Goal: Task Accomplishment & Management: Manage account settings

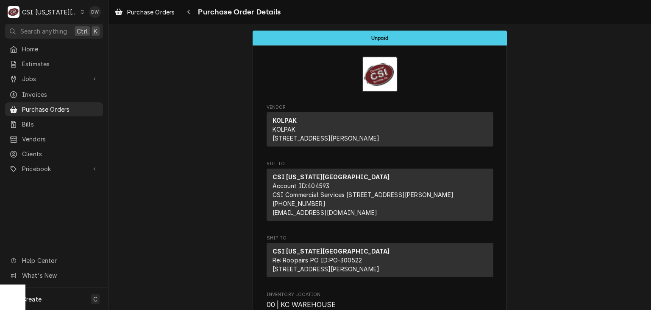
scroll to position [573, 0]
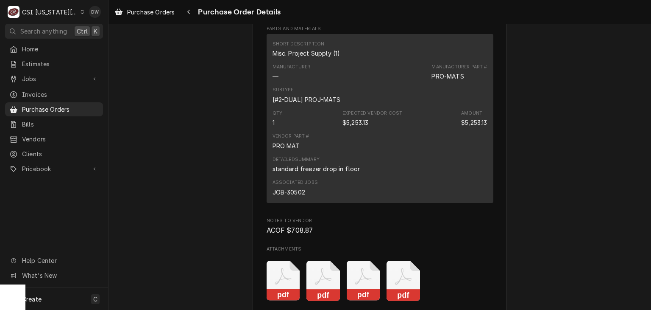
click at [81, 10] on icon "Dynamic Content Wrapper" at bounding box center [83, 12] width 4 height 4
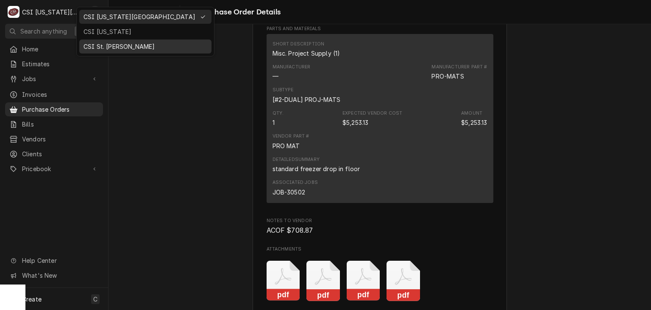
click at [88, 39] on div "CSI St. [PERSON_NAME]" at bounding box center [145, 46] width 132 height 14
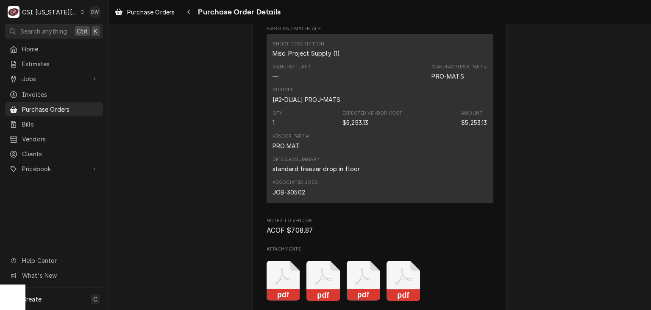
click at [88, 39] on nav "C CSI Kansas City DW Search anything Ctrl K Home Estimates Jobs Jobs Job Series…" at bounding box center [54, 155] width 109 height 310
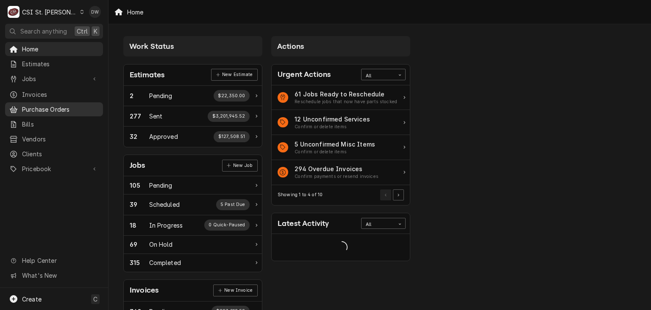
click at [47, 102] on link "Purchase Orders" at bounding box center [54, 109] width 98 height 14
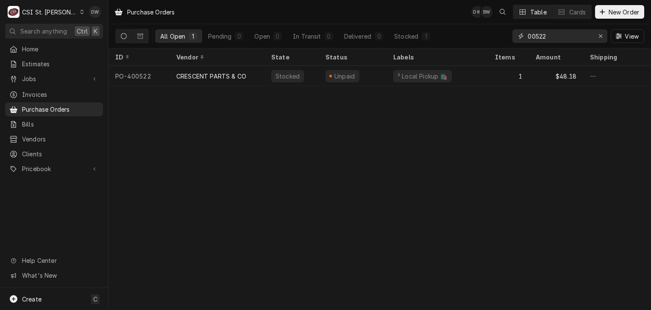
drag, startPoint x: 552, startPoint y: 38, endPoint x: 499, endPoint y: 43, distance: 53.7
click at [499, 43] on div "All Open 1 Pending 0 Open 0 In Transit 0 Delivered 0 Stocked 1 00522 View" at bounding box center [379, 36] width 529 height 24
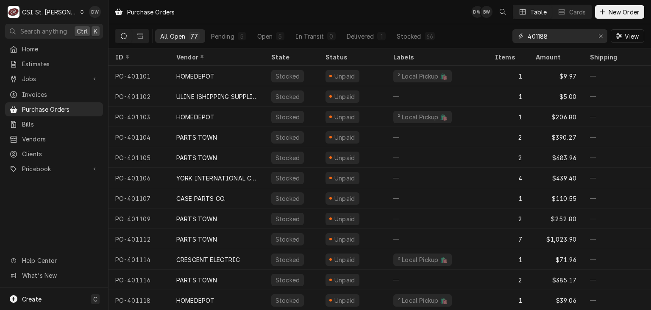
type input "401188"
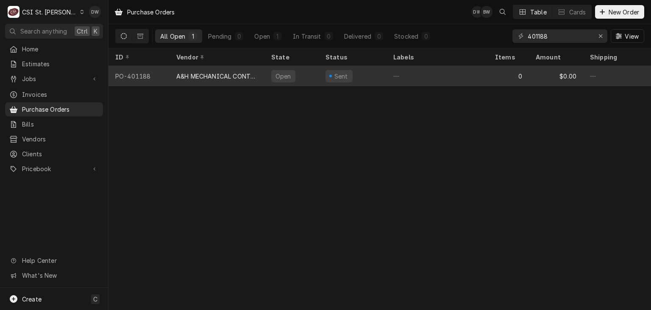
click at [230, 75] on div "A&H MECHANICAL CONTRACTORS" at bounding box center [216, 76] width 81 height 9
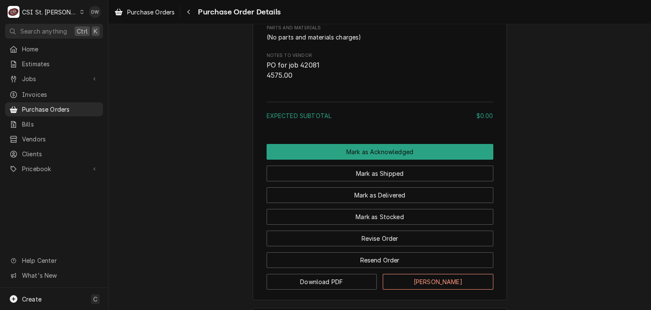
scroll to position [487, 0]
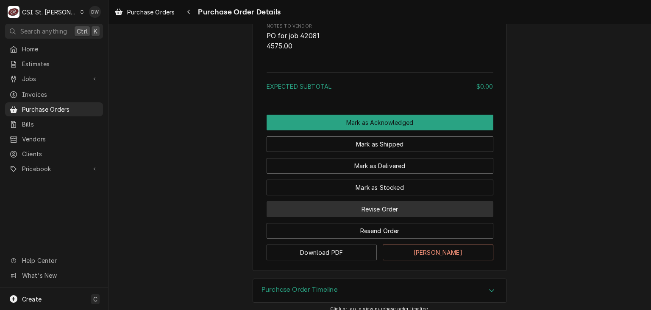
click at [412, 217] on button "Revise Order" at bounding box center [380, 209] width 227 height 16
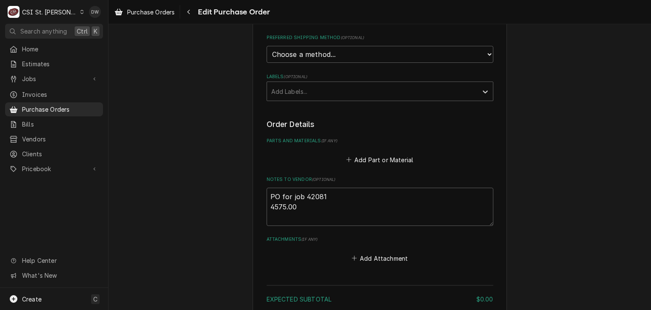
scroll to position [258, 0]
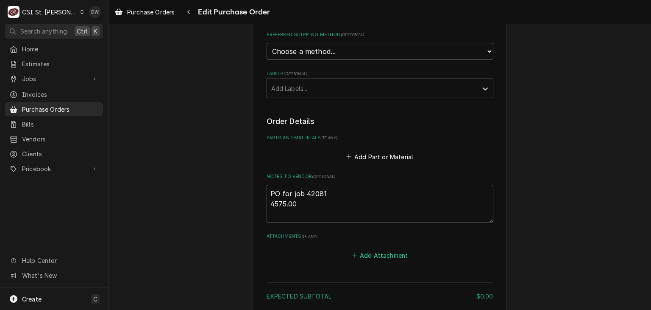
click at [388, 251] on button "Add Attachment" at bounding box center [379, 255] width 59 height 12
type textarea "x"
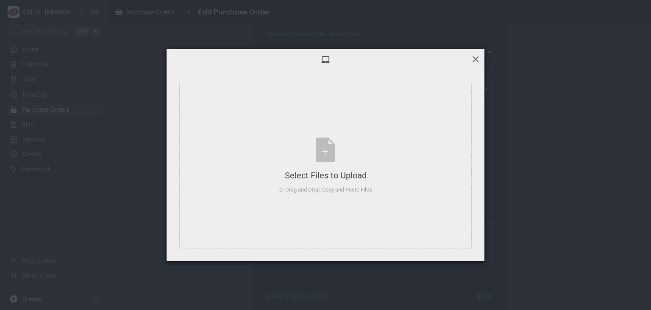
click at [479, 55] on span at bounding box center [475, 58] width 9 height 9
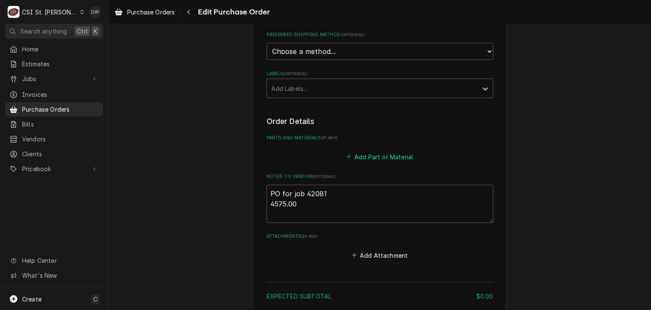
click at [386, 153] on button "Add Part or Material" at bounding box center [380, 157] width 70 height 12
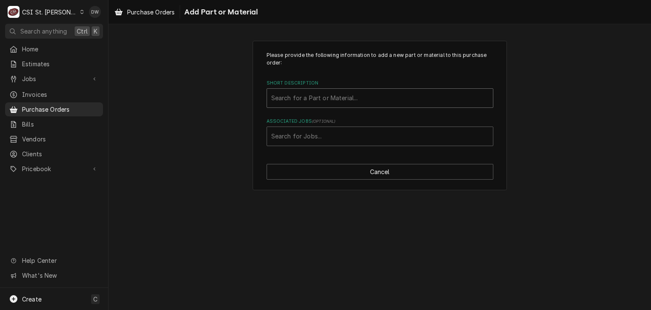
click at [316, 98] on div "Short Description" at bounding box center [380, 97] width 218 height 15
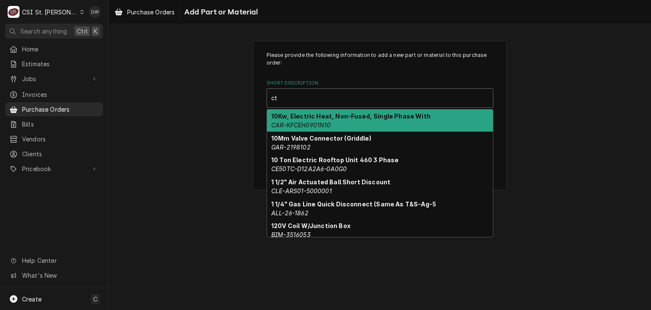
type input "c"
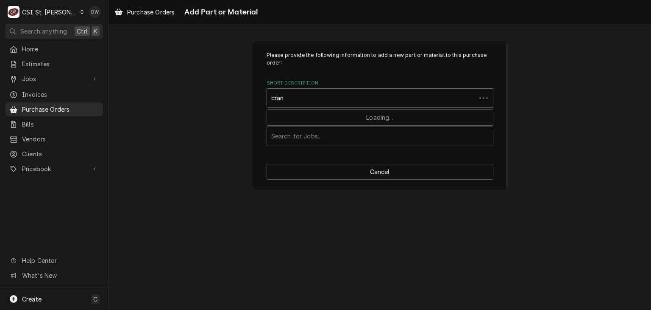
type input "crane"
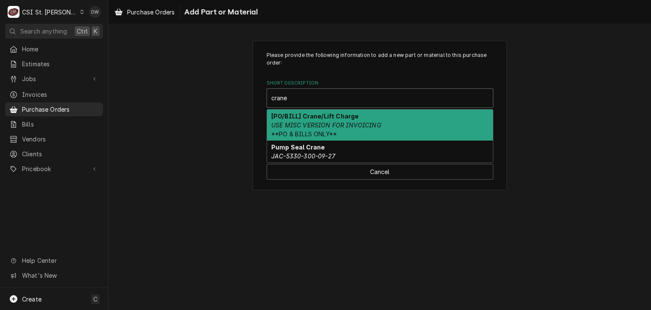
click at [314, 115] on strong "[PO/BILL] Crane/Lift Charge" at bounding box center [314, 115] width 87 height 7
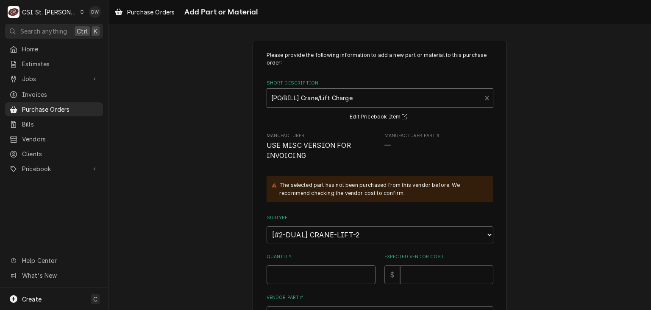
click at [301, 277] on input "Quantity" at bounding box center [321, 274] width 109 height 19
type textarea "x"
type input "1"
type textarea "x"
type input "14"
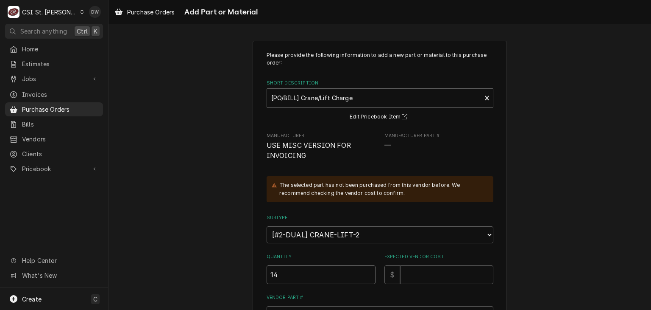
type textarea "x"
type input "145"
type textarea "x"
type input "1457"
type textarea "x"
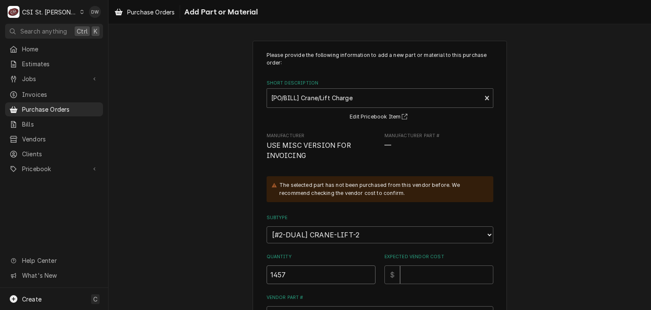
type input "14575"
type textarea "x"
type input "14575.0"
type textarea "x"
type input "14575.00"
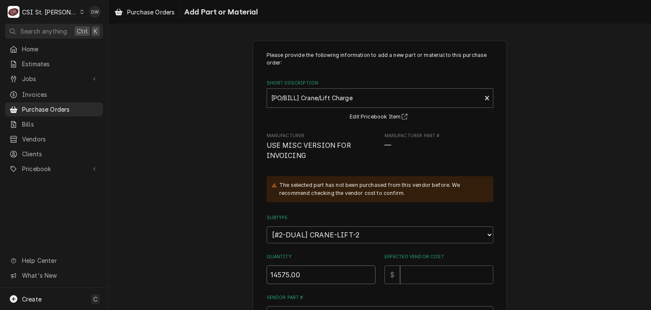
type textarea "x"
type input "14575.0"
type textarea "x"
type input "14575"
type textarea "x"
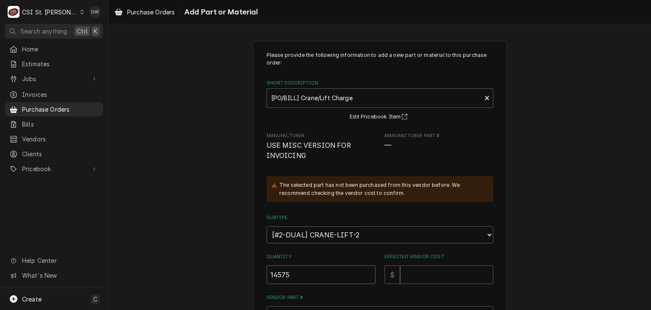
type input "1457"
type textarea "x"
type input "145"
type textarea "x"
type input "14"
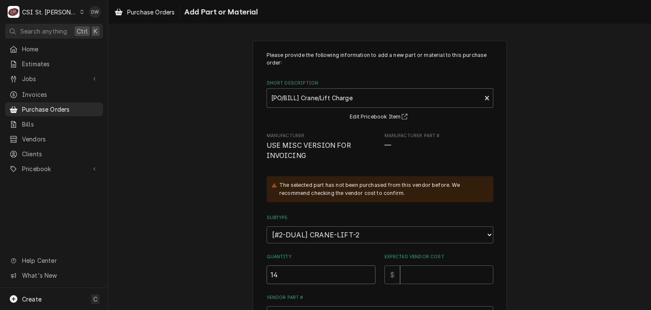
type textarea "x"
type input "1"
type textarea "x"
type input "1"
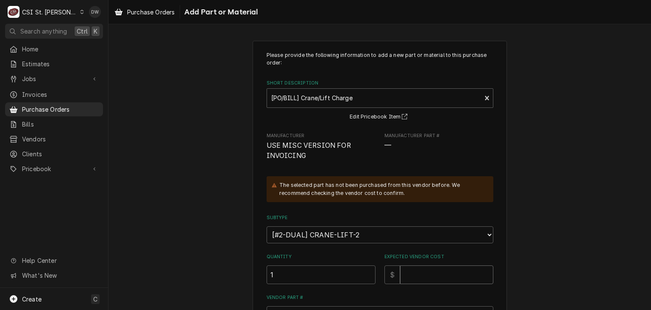
type textarea "x"
type input "4"
type textarea "x"
type input "45"
type textarea "x"
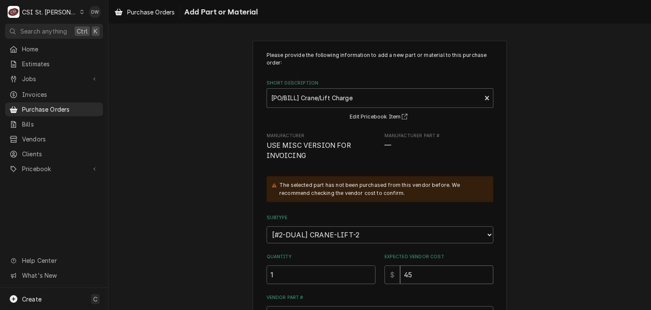
type input "457"
type textarea "x"
type input "4575"
type textarea "x"
type input "4575.0"
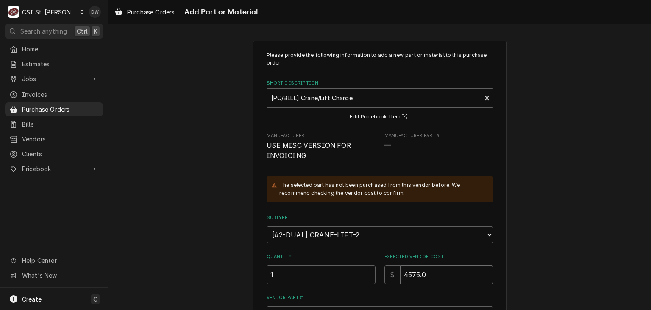
type textarea "x"
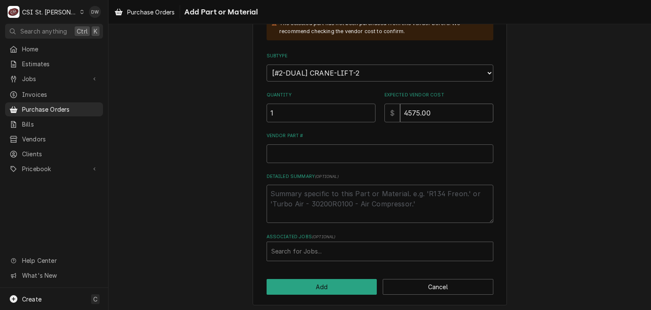
scroll to position [163, 0]
type input "4575.00"
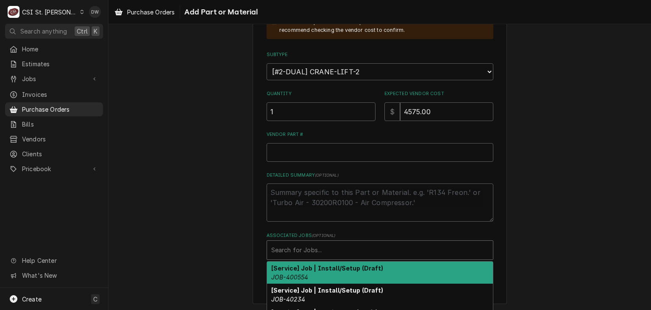
click at [306, 251] on div "Associated Jobs" at bounding box center [380, 249] width 218 height 15
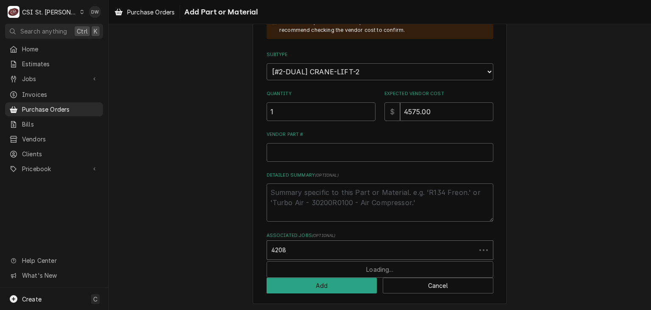
type input "42081"
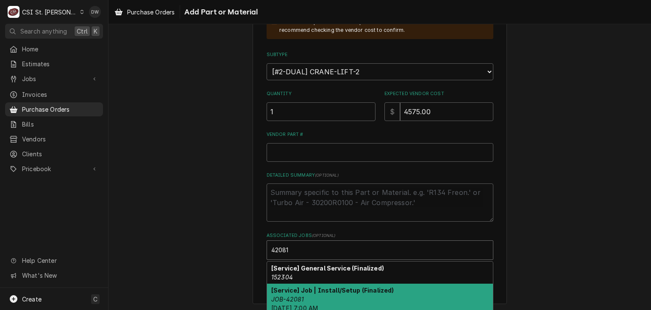
click at [301, 292] on div "[Service] Job | Install/Setup (Finalized) JOB-42081 Fri, Aug 22nd, 2025 - 7:00 …" at bounding box center [380, 298] width 226 height 31
type textarea "x"
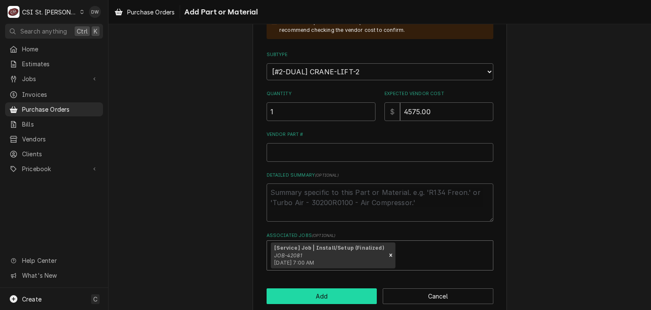
click at [330, 294] on button "Add" at bounding box center [322, 296] width 111 height 16
type textarea "x"
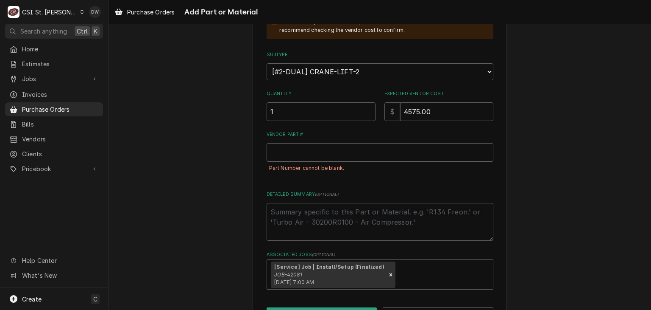
click at [273, 150] on input "Vendor Part #" at bounding box center [380, 152] width 227 height 19
click at [486, 74] on select "Choose a subtype... [#2-DUAL] AFTERHRS-WH-CHG-2 [#2-DUAL] BEV-EQUIP [#2-DUAL] B…" at bounding box center [380, 71] width 227 height 17
select select "122"
click at [267, 63] on select "Choose a subtype... [#2-DUAL] AFTERHRS-WH-CHG-2 [#2-DUAL] BEV-EQUIP [#2-DUAL] B…" at bounding box center [380, 71] width 227 height 17
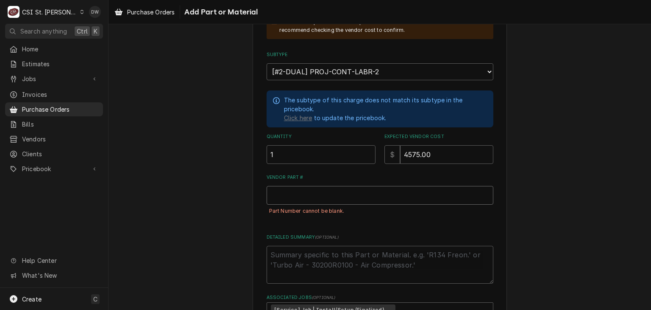
click at [303, 189] on input "Vendor Part #" at bounding box center [380, 195] width 227 height 19
type textarea "x"
type input "E"
type textarea "x"
type input "El"
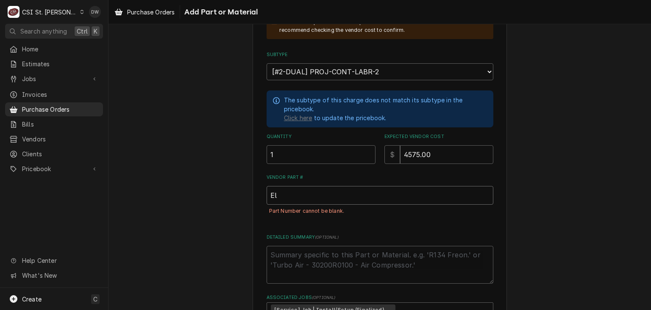
type textarea "x"
type input "Ele"
type textarea "x"
type input "Elec"
type textarea "x"
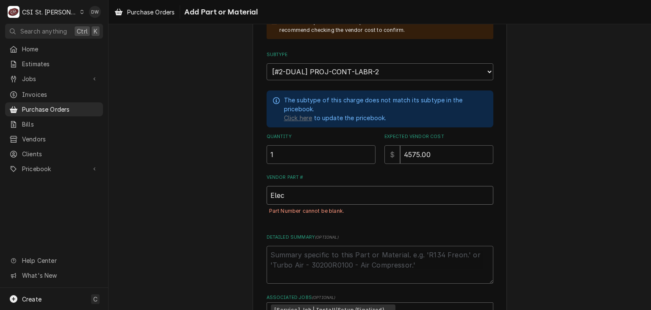
type input "Elect"
type textarea "x"
type input "Electr"
type textarea "x"
type input "Electri"
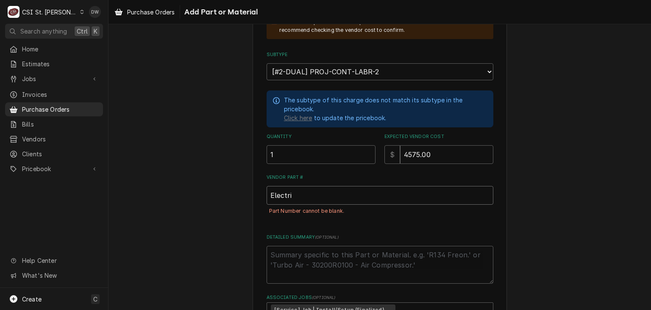
type textarea "x"
type input "Electric"
type textarea "x"
type input "Electrica"
type textarea "x"
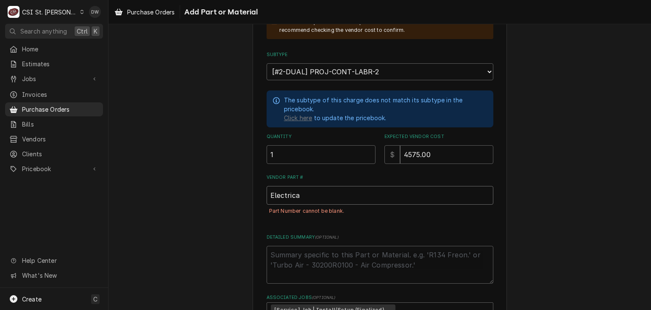
type input "Electrica;"
type textarea "x"
type input "Electrica"
type textarea "x"
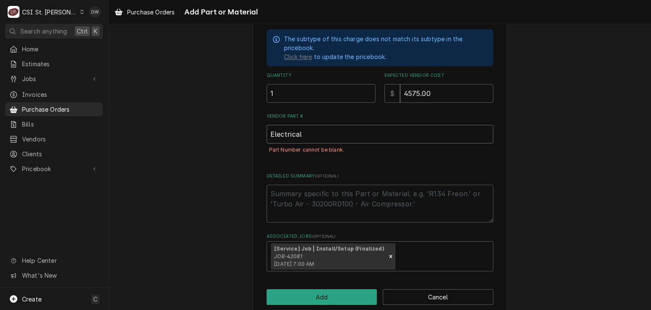
scroll to position [234, 0]
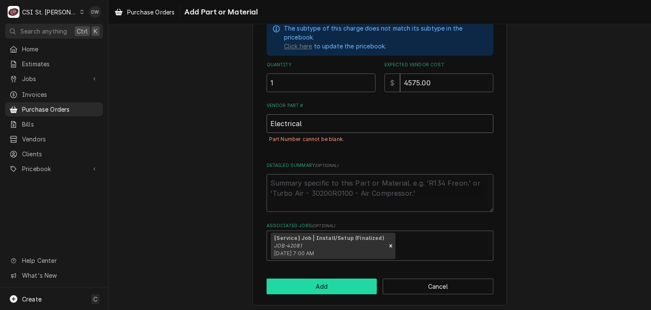
type input "Electrical"
click at [340, 278] on button "Add" at bounding box center [322, 286] width 111 height 16
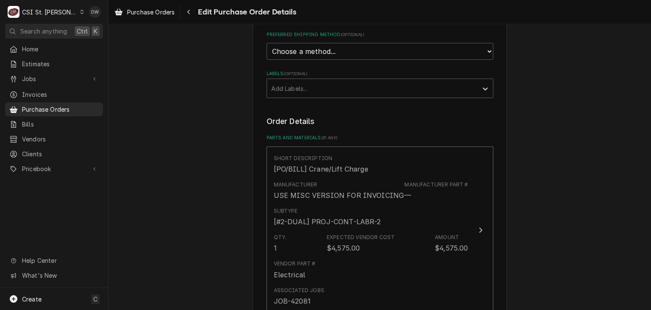
drag, startPoint x: 646, startPoint y: 179, endPoint x: 547, endPoint y: 261, distance: 128.9
click at [547, 261] on div "Please provide the following information to create your purchase order: Basic D…" at bounding box center [380, 152] width 543 height 755
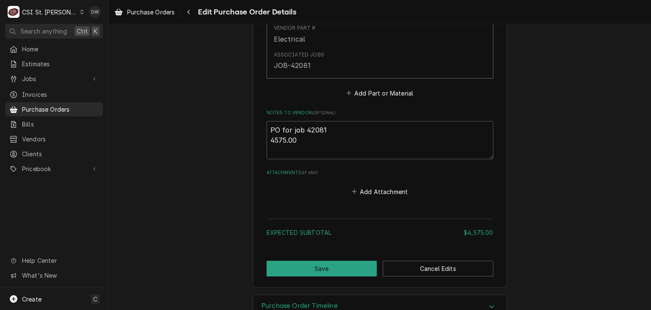
scroll to position [516, 0]
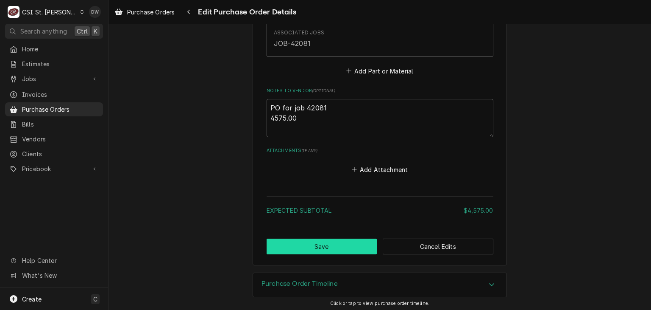
click at [348, 246] on button "Save" at bounding box center [322, 246] width 111 height 16
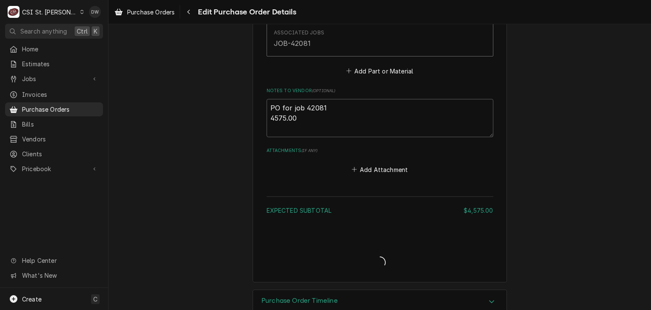
type textarea "x"
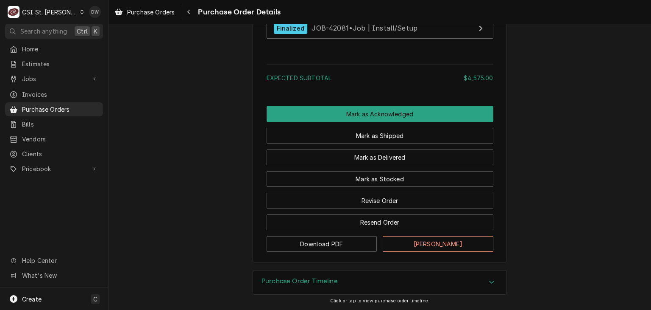
scroll to position [696, 0]
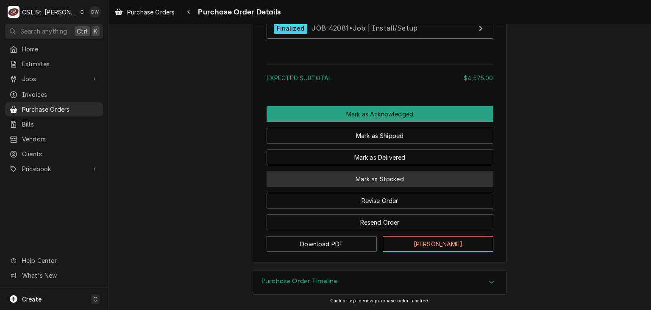
click at [404, 187] on button "Mark as Stocked" at bounding box center [380, 179] width 227 height 16
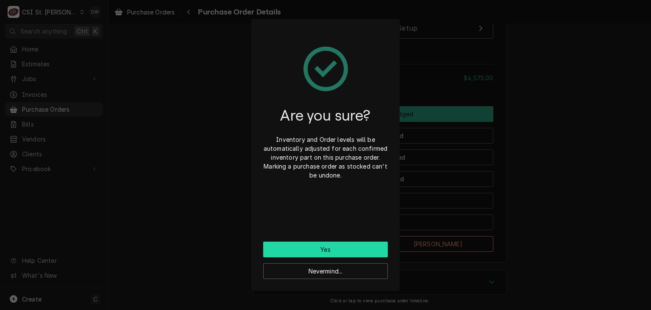
click at [353, 253] on button "Yes" at bounding box center [325, 249] width 125 height 16
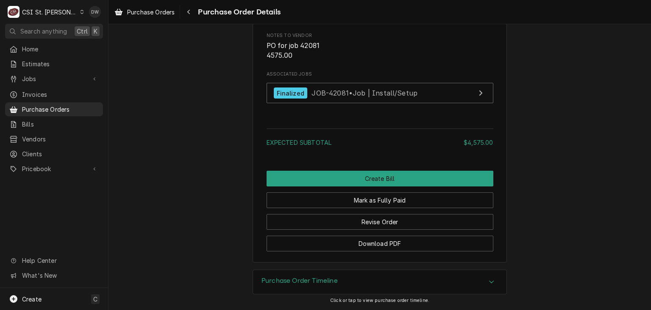
scroll to position [750, 0]
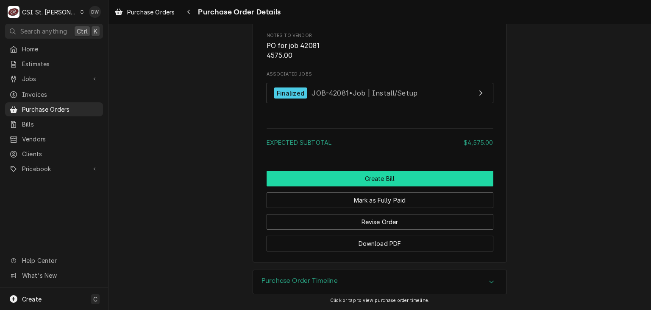
click at [412, 180] on button "Create Bill" at bounding box center [380, 178] width 227 height 16
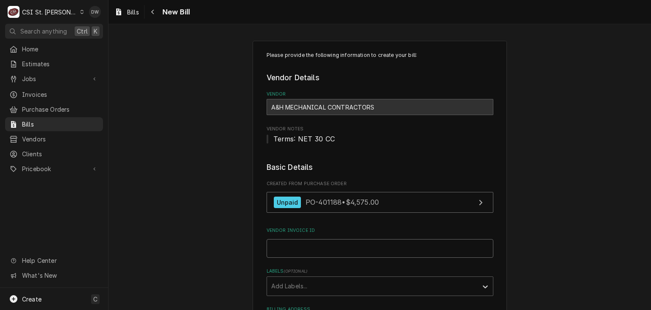
click at [275, 241] on input "Vendor Invoice ID" at bounding box center [380, 248] width 227 height 19
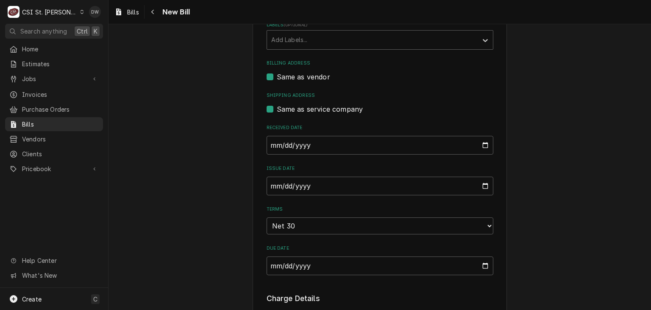
scroll to position [248, 0]
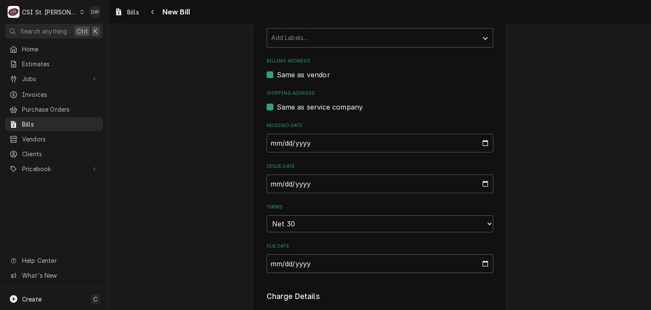
type input "087387"
click at [278, 182] on input "2025-09-30" at bounding box center [380, 183] width 227 height 19
type input "2025-09-19"
click at [577, 217] on div "Please provide the following information to create your bill: Vendor Details Ve…" at bounding box center [380, 256] width 543 height 943
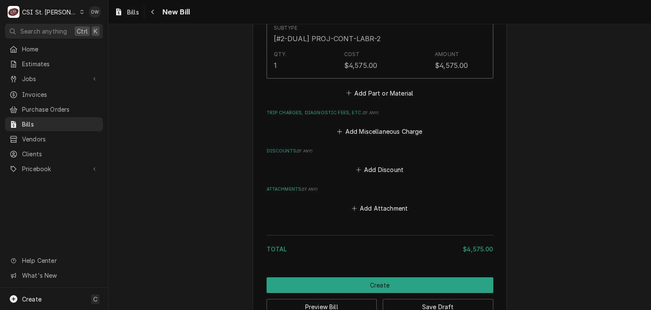
scroll to position [665, 0]
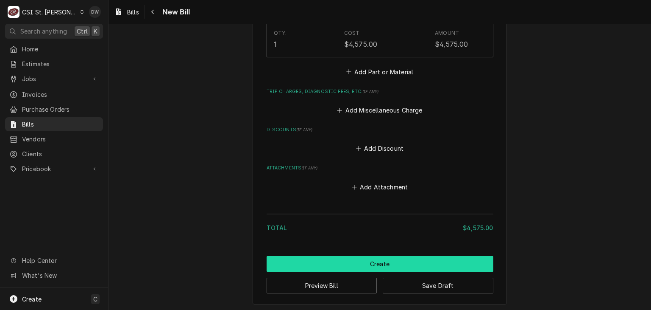
click at [421, 257] on button "Create" at bounding box center [380, 264] width 227 height 16
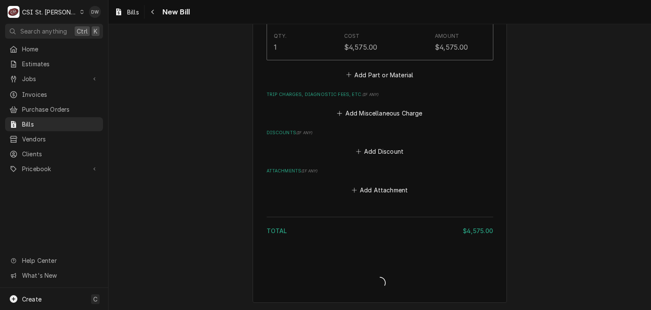
scroll to position [661, 0]
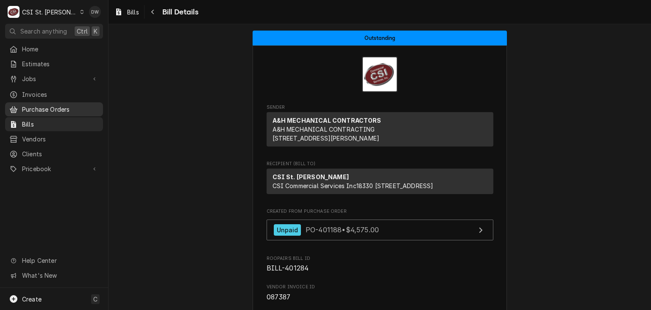
click at [43, 105] on span "Purchase Orders" at bounding box center [60, 109] width 77 height 9
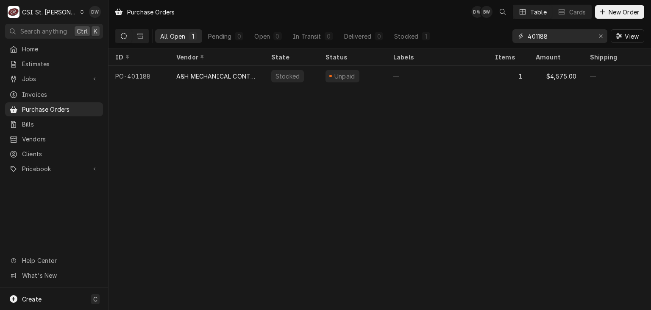
drag, startPoint x: 562, startPoint y: 38, endPoint x: 485, endPoint y: 36, distance: 76.8
drag, startPoint x: 485, startPoint y: 36, endPoint x: 349, endPoint y: 148, distance: 177.1
click at [349, 148] on div "Purchase Orders DW BW Table Cards New Order All Open 1 Pending 0 Open 0 In Tran…" at bounding box center [380, 155] width 543 height 310
drag, startPoint x: 554, startPoint y: 39, endPoint x: 519, endPoint y: 35, distance: 35.8
click at [519, 35] on div "401188" at bounding box center [560, 36] width 95 height 14
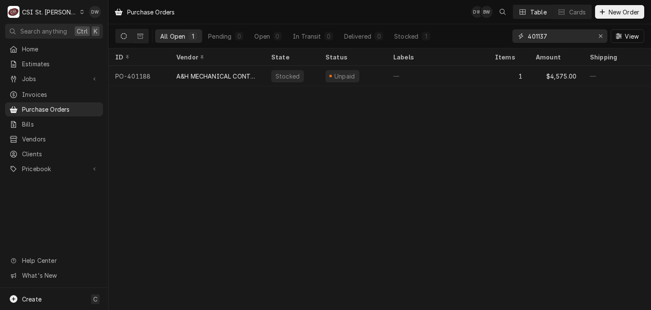
type input "401137"
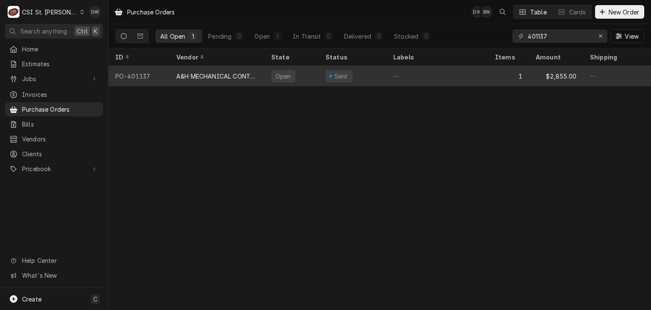
click at [223, 77] on div "A&H MECHANICAL CONTRACTORS" at bounding box center [216, 76] width 81 height 9
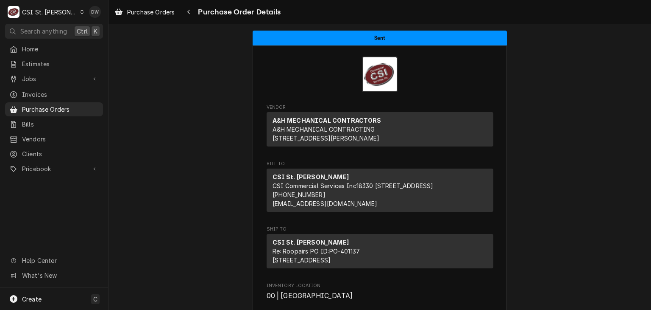
drag, startPoint x: 648, startPoint y: 71, endPoint x: 218, endPoint y: 176, distance: 442.1
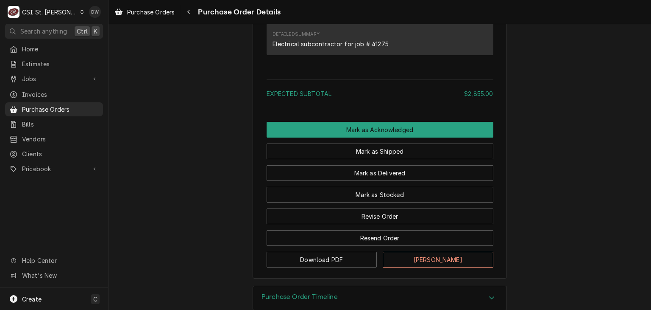
scroll to position [584, 0]
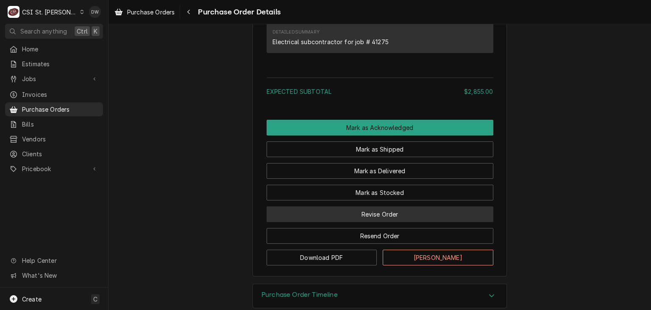
click at [417, 222] on button "Revise Order" at bounding box center [380, 214] width 227 height 16
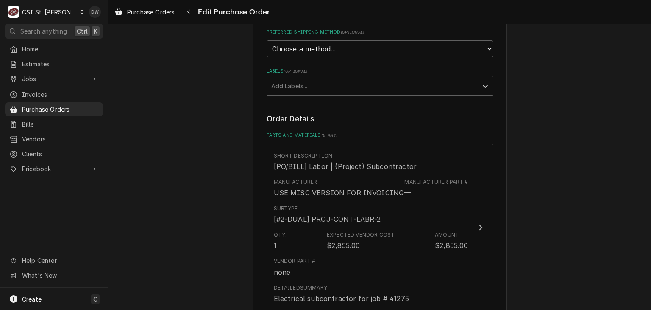
scroll to position [320, 0]
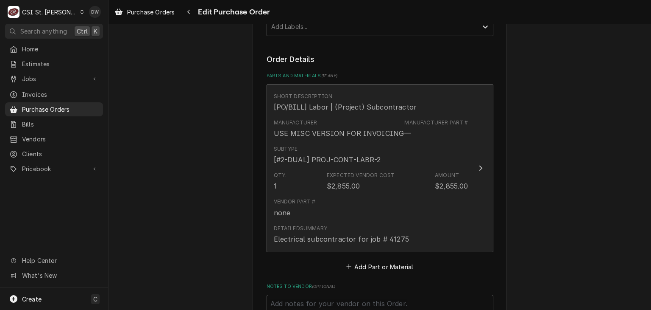
click at [477, 170] on div "Update Line Item" at bounding box center [480, 168] width 11 height 10
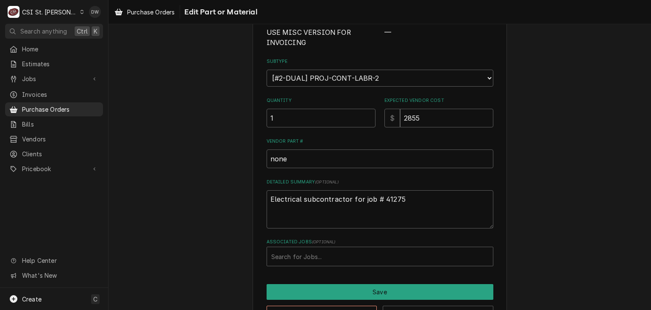
scroll to position [131, 0]
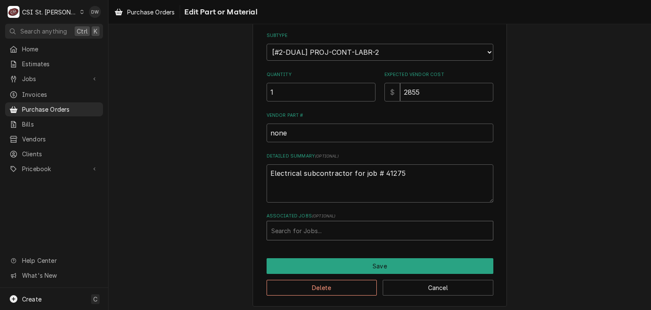
type textarea "x"
drag, startPoint x: 317, startPoint y: 224, endPoint x: 313, endPoint y: 225, distance: 4.3
click at [313, 225] on div "Associated Jobs" at bounding box center [380, 230] width 218 height 15
type input "41275"
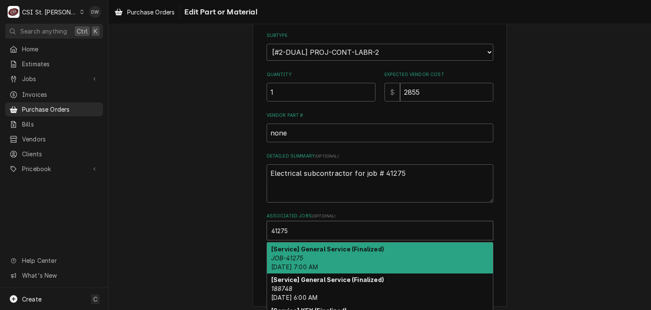
click at [326, 250] on strong "[Service] General Service (Finalized)" at bounding box center [327, 248] width 113 height 7
type textarea "x"
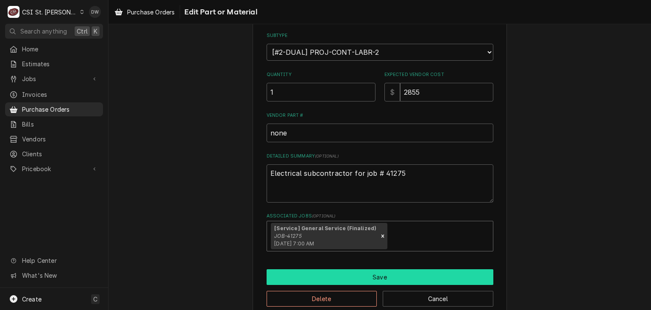
click at [399, 276] on button "Save" at bounding box center [380, 277] width 227 height 16
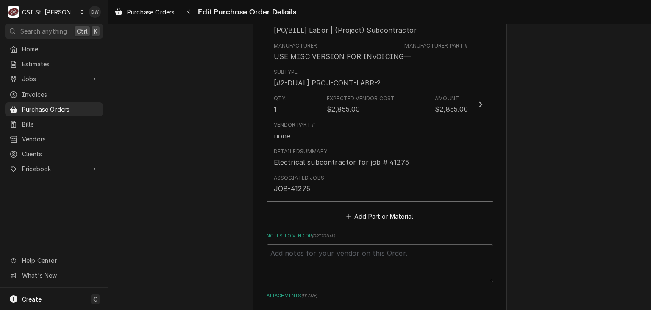
scroll to position [542, 0]
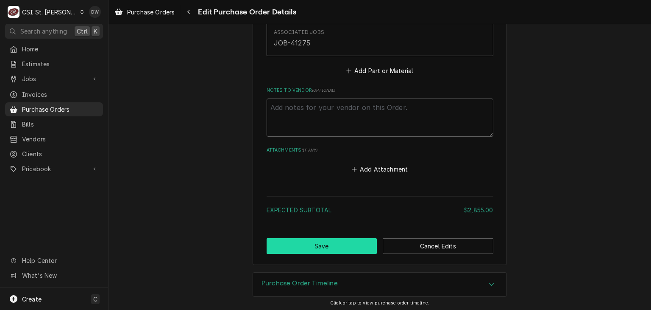
click at [338, 247] on button "Save" at bounding box center [322, 246] width 111 height 16
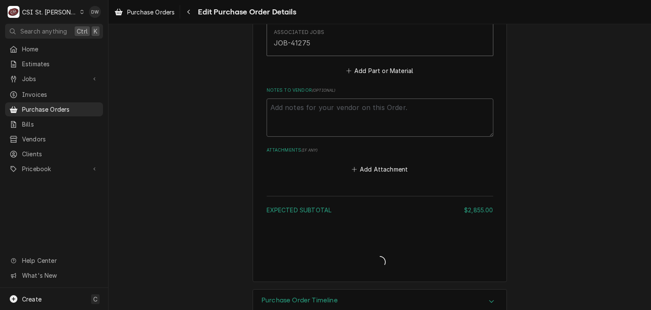
type textarea "x"
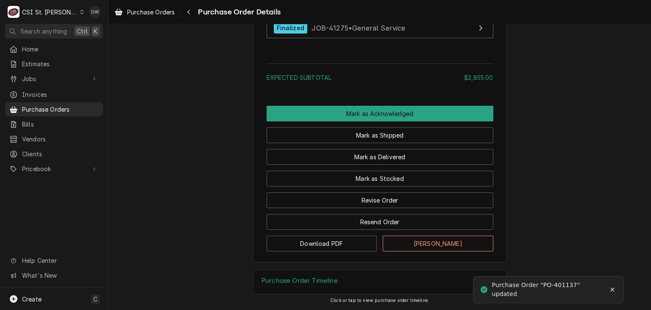
scroll to position [692, 0]
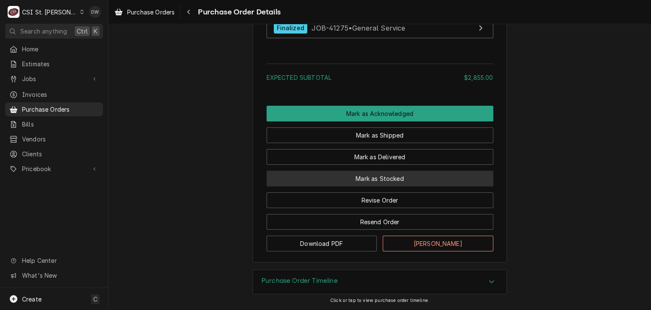
click at [345, 181] on button "Mark as Stocked" at bounding box center [380, 178] width 227 height 16
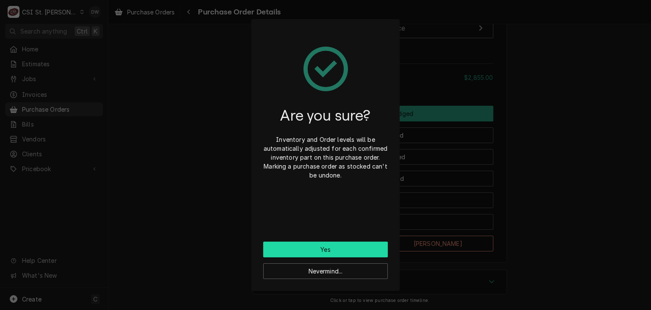
click at [333, 246] on button "Yes" at bounding box center [325, 249] width 125 height 16
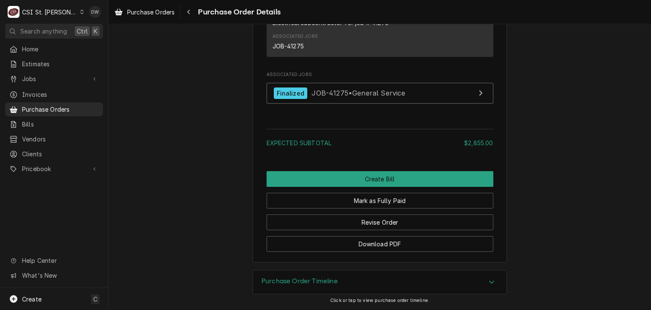
scroll to position [736, 0]
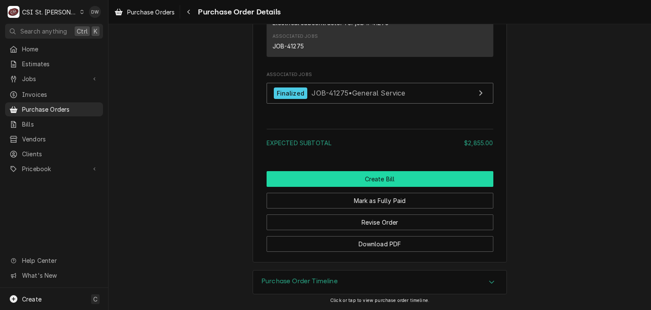
click at [373, 176] on button "Create Bill" at bounding box center [380, 179] width 227 height 16
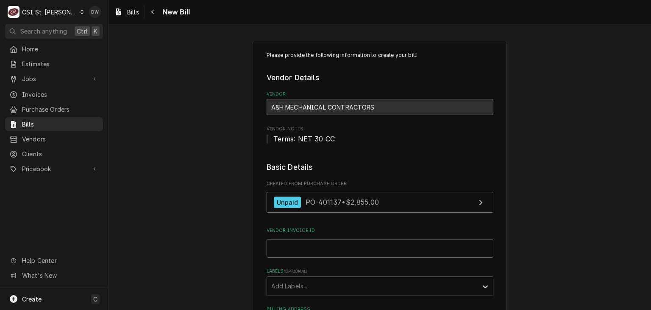
click at [338, 246] on input "Vendor Invoice ID" at bounding box center [380, 248] width 227 height 19
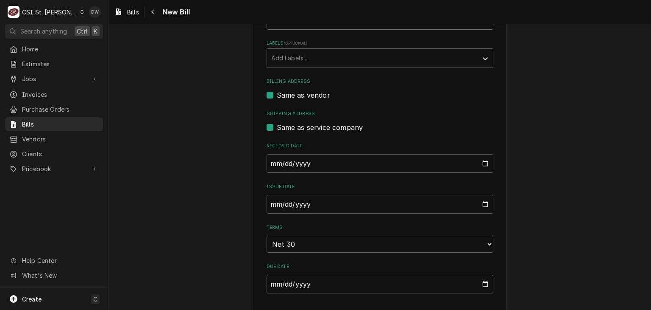
scroll to position [250, 0]
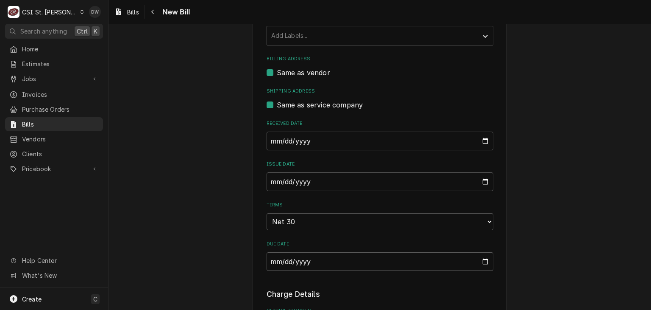
type input "087696"
click at [267, 177] on input "2025-09-30" at bounding box center [380, 181] width 227 height 19
type input "2025-08-18"
click at [554, 212] on div "Please provide the following information to create your bill: Vendor Details Ve…" at bounding box center [380, 268] width 543 height 970
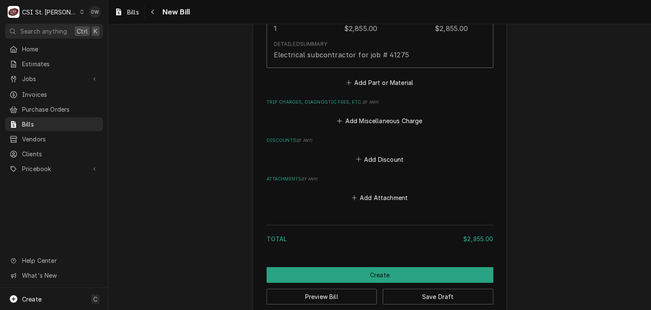
scroll to position [691, 0]
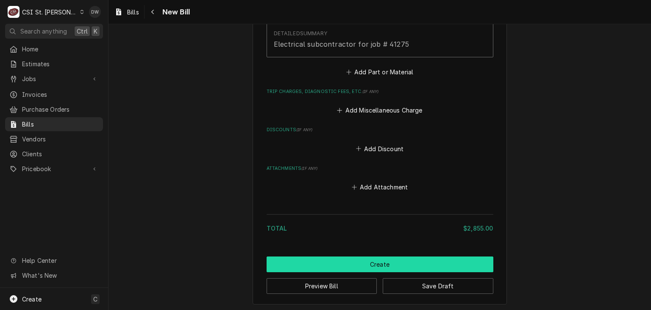
click at [441, 264] on button "Create" at bounding box center [380, 264] width 227 height 16
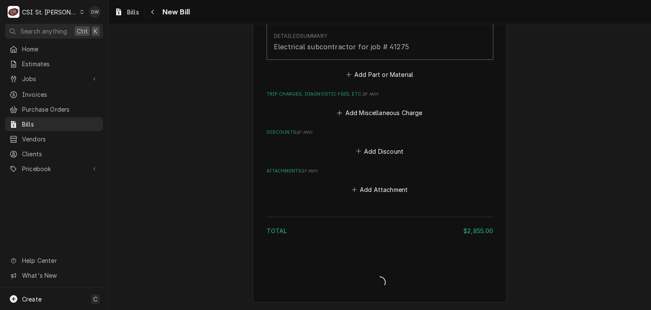
scroll to position [687, 0]
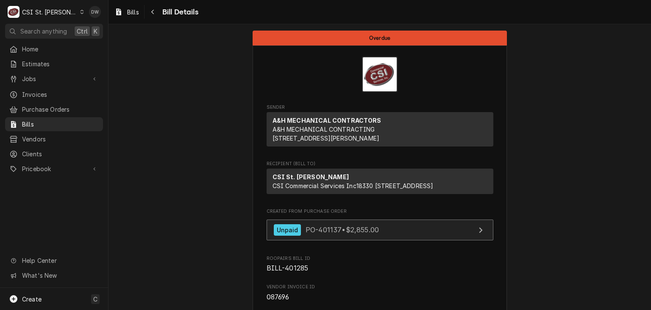
click at [313, 235] on div "Unpaid PO-401137 • $2,855.00" at bounding box center [327, 229] width 106 height 11
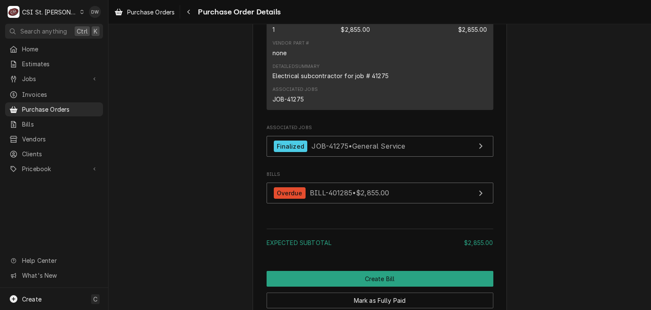
scroll to position [694, 0]
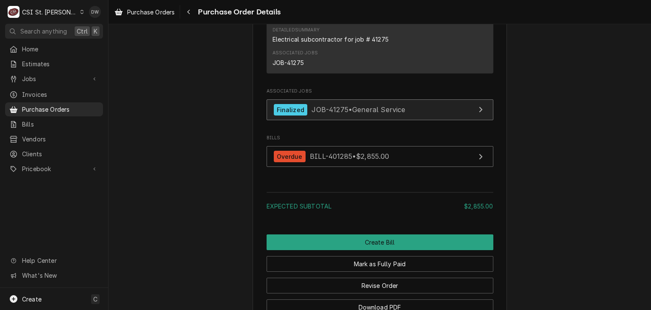
click at [328, 115] on div "Finalized JOB-41275 • General Service" at bounding box center [340, 109] width 132 height 11
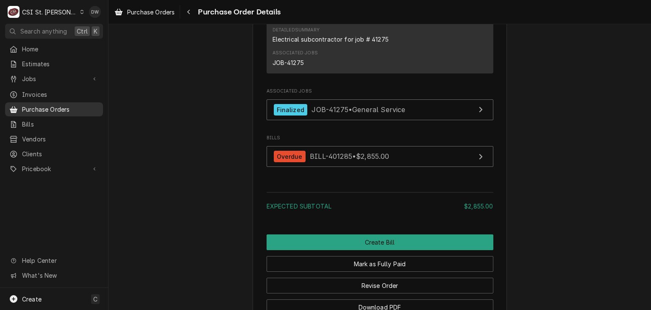
click at [53, 107] on span "Purchase Orders" at bounding box center [60, 109] width 77 height 9
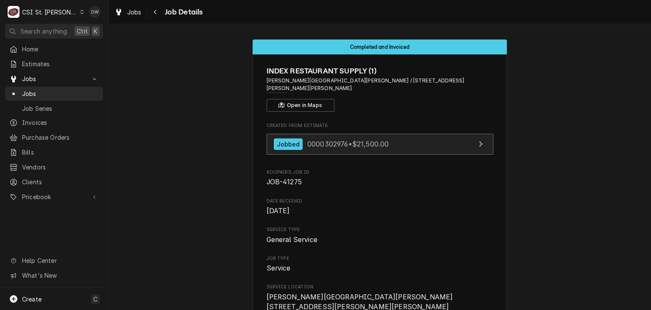
click at [318, 140] on span "0000302976 • $21,500.00" at bounding box center [347, 144] width 81 height 8
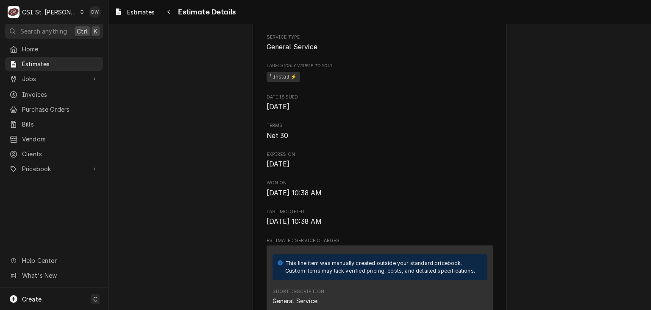
scroll to position [266, 0]
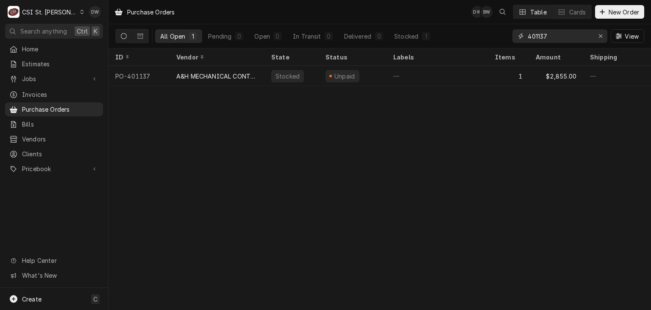
drag, startPoint x: 555, startPoint y: 39, endPoint x: 486, endPoint y: 42, distance: 69.6
drag, startPoint x: 486, startPoint y: 42, endPoint x: 519, endPoint y: 34, distance: 34.4
click at [519, 34] on div "401137" at bounding box center [560, 36] width 95 height 14
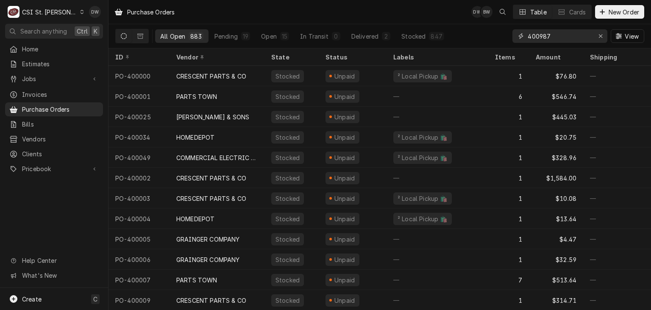
type input "400987"
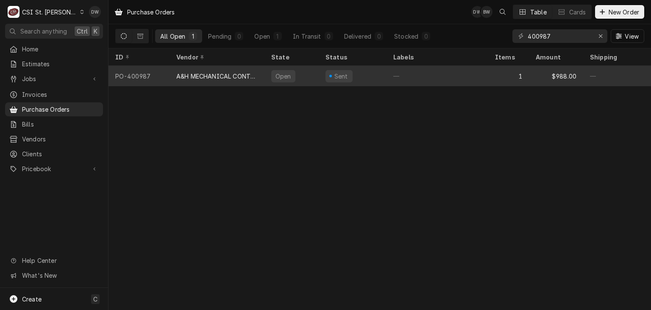
click at [238, 79] on div "A&H MECHANICAL CONTRACTORS" at bounding box center [217, 76] width 95 height 20
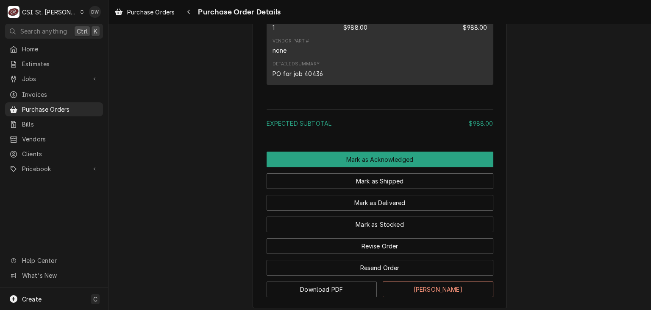
scroll to position [568, 0]
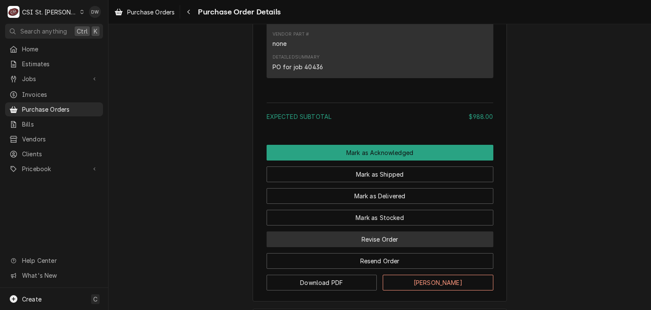
click at [412, 247] on button "Revise Order" at bounding box center [380, 239] width 227 height 16
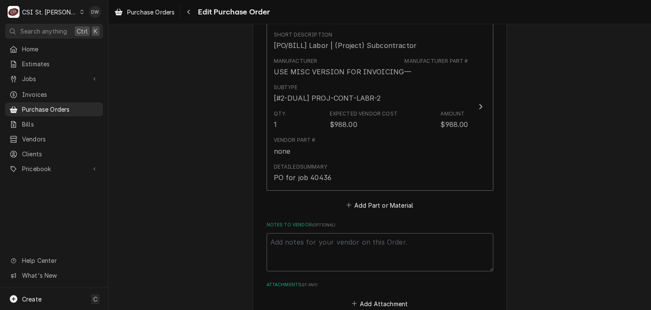
scroll to position [382, 0]
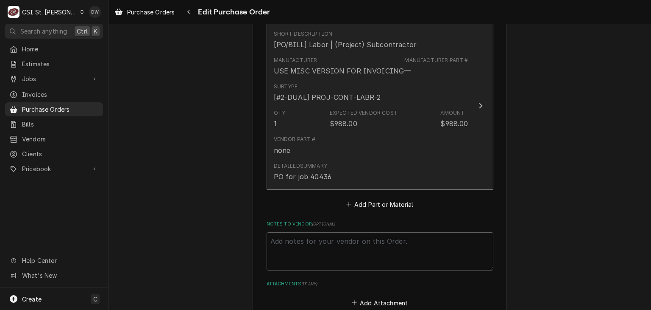
click at [479, 103] on icon "Update Line Item" at bounding box center [480, 106] width 3 height 6
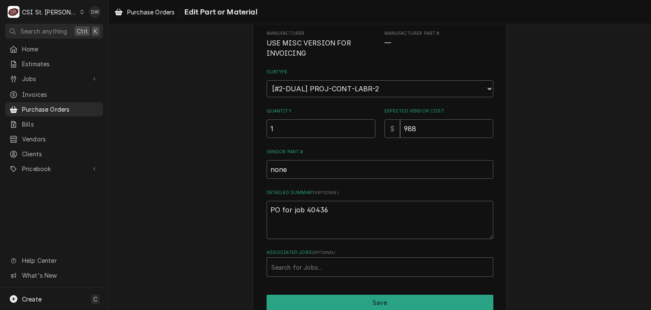
scroll to position [97, 0]
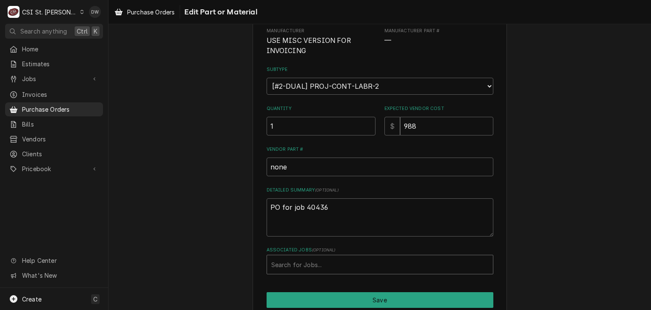
type textarea "x"
click at [311, 262] on div "Associated Jobs" at bounding box center [380, 264] width 218 height 15
type input "40436"
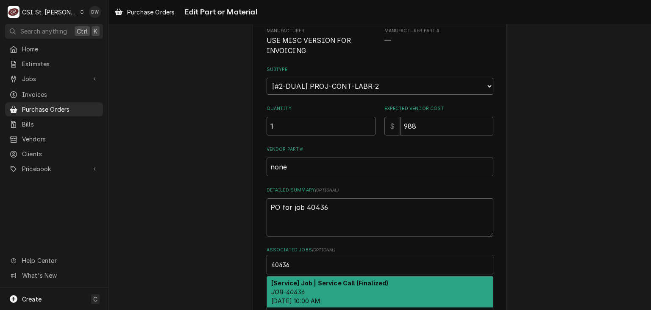
click at [349, 281] on strong "[Service] Job | Service Call (Finalized)" at bounding box center [329, 282] width 117 height 7
type textarea "x"
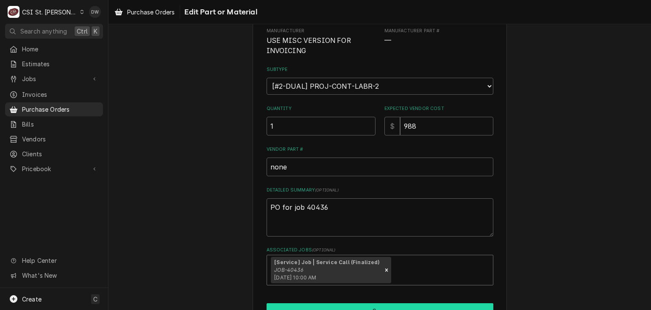
click at [377, 303] on button "Save" at bounding box center [380, 311] width 227 height 16
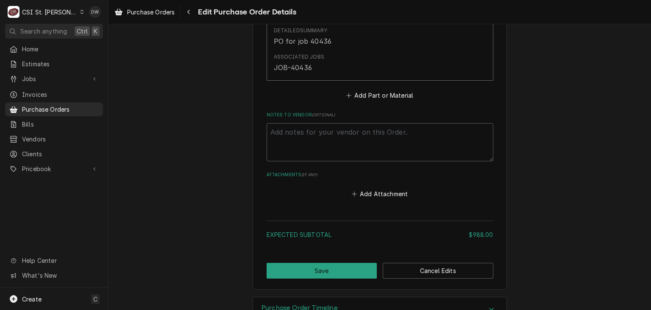
scroll to position [542, 0]
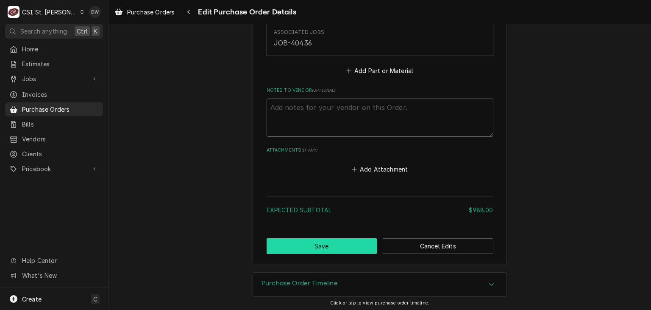
click at [346, 240] on button "Save" at bounding box center [322, 246] width 111 height 16
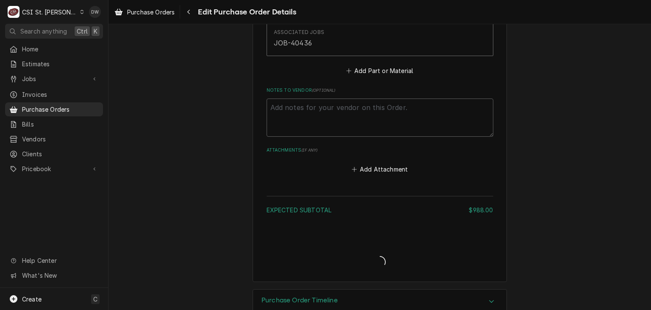
type textarea "x"
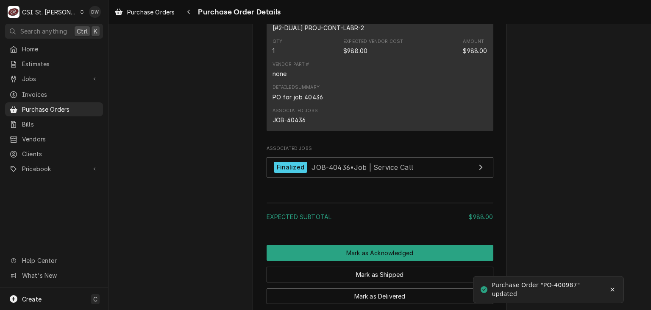
scroll to position [692, 0]
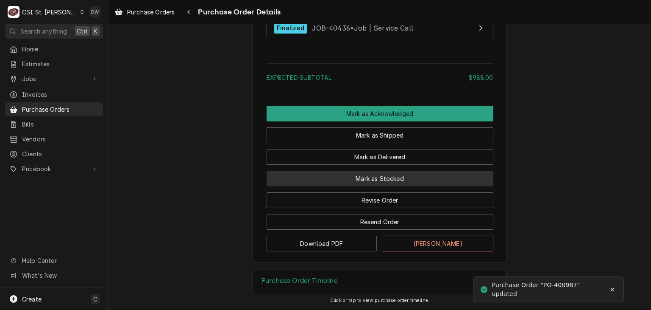
click at [375, 179] on button "Mark as Stocked" at bounding box center [380, 178] width 227 height 16
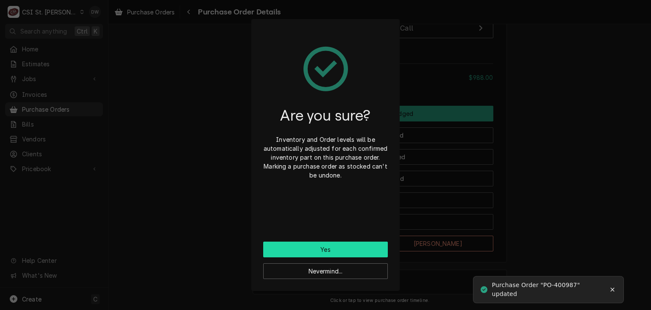
click at [343, 248] on button "Yes" at bounding box center [325, 249] width 125 height 16
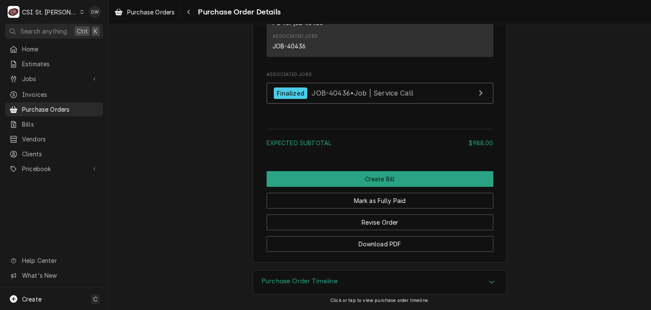
scroll to position [736, 0]
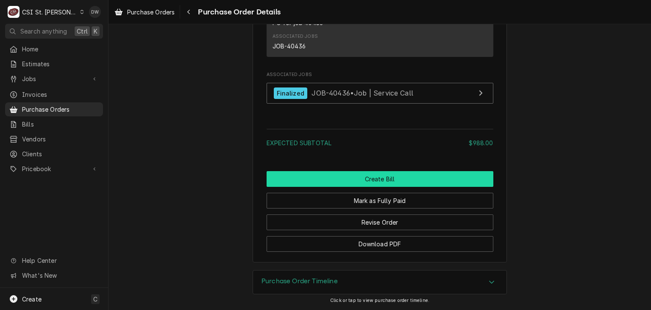
click at [381, 179] on button "Create Bill" at bounding box center [380, 179] width 227 height 16
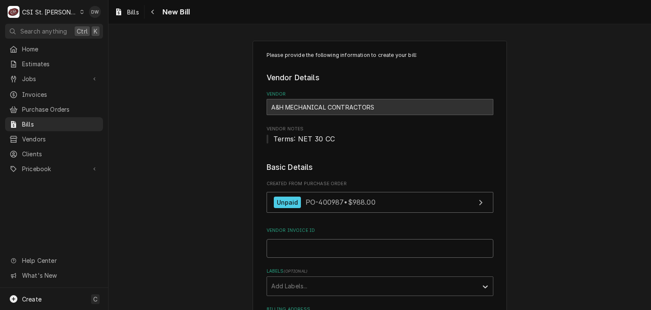
click at [289, 250] on input "Vendor Invoice ID" at bounding box center [380, 248] width 227 height 19
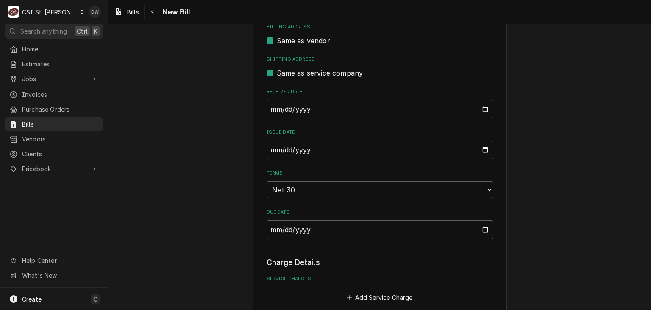
scroll to position [290, 0]
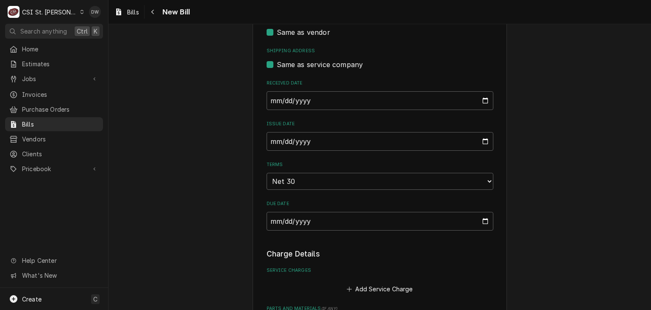
type input "086407"
click at [267, 141] on input "2025-09-30" at bounding box center [380, 141] width 227 height 19
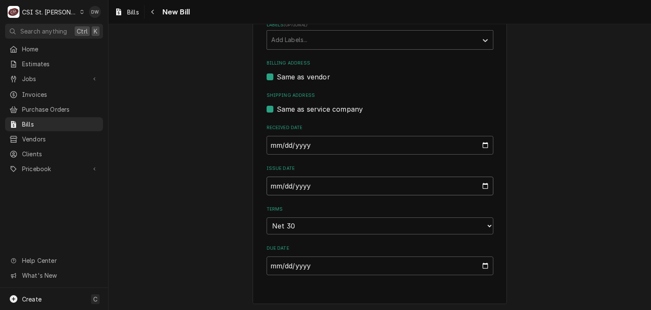
type input "2025-09-30"
type input "2025-09-03"
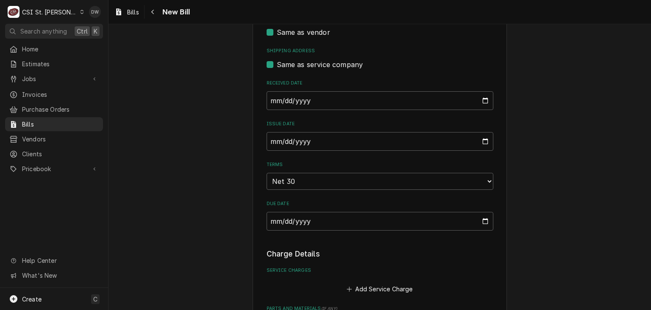
drag, startPoint x: 648, startPoint y: 159, endPoint x: 594, endPoint y: 294, distance: 145.4
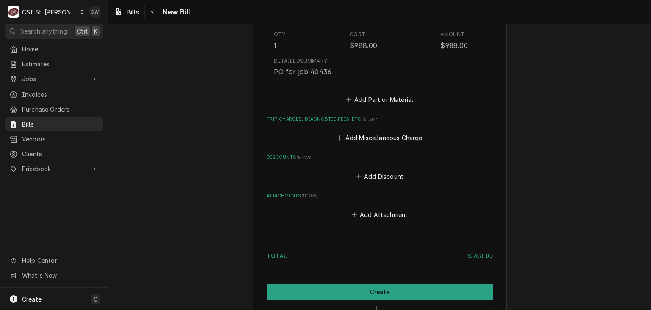
scroll to position [691, 0]
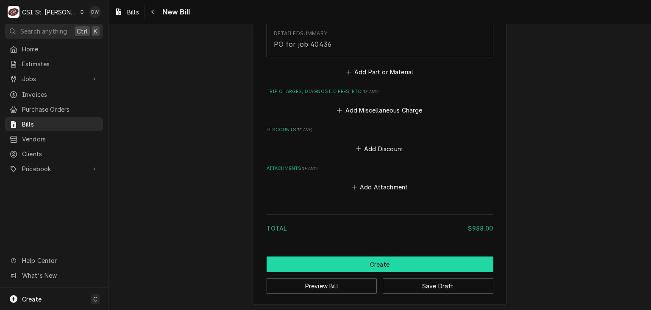
click at [446, 265] on button "Create" at bounding box center [380, 264] width 227 height 16
